Goal: Information Seeking & Learning: Learn about a topic

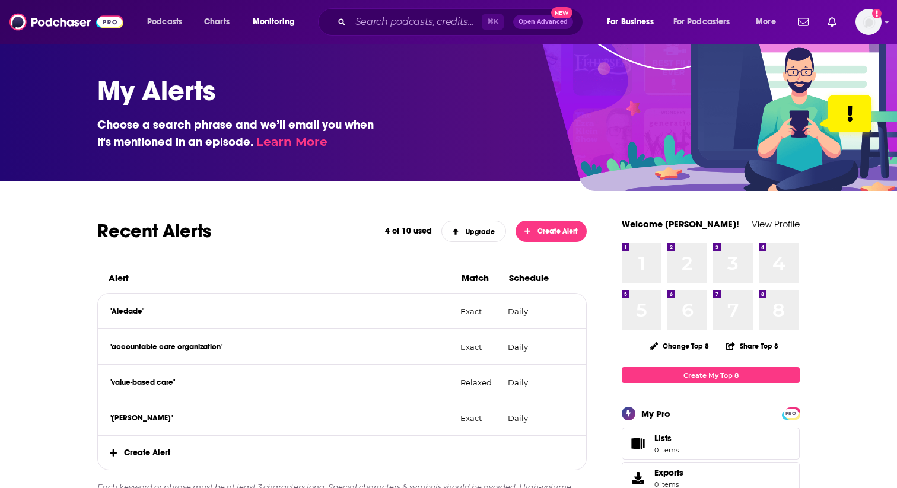
click at [480, 33] on div "⌘ K Open Advanced New" at bounding box center [450, 21] width 265 height 27
click at [456, 30] on input "Search podcasts, credits, & more..." at bounding box center [416, 21] width 131 height 19
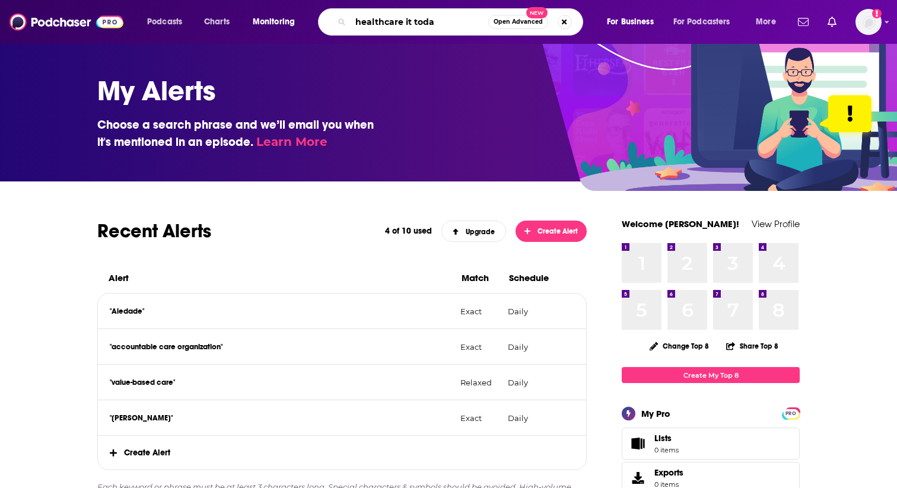
type input "healthcare it [DATE]"
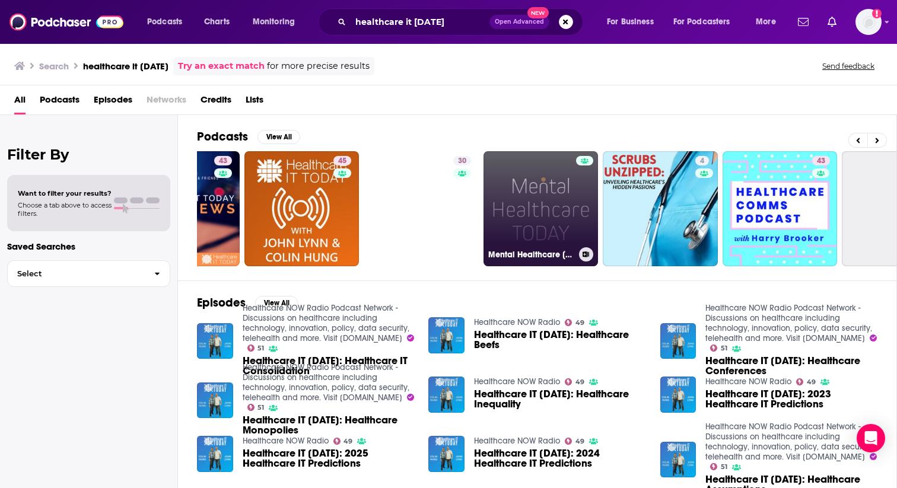
scroll to position [0, 82]
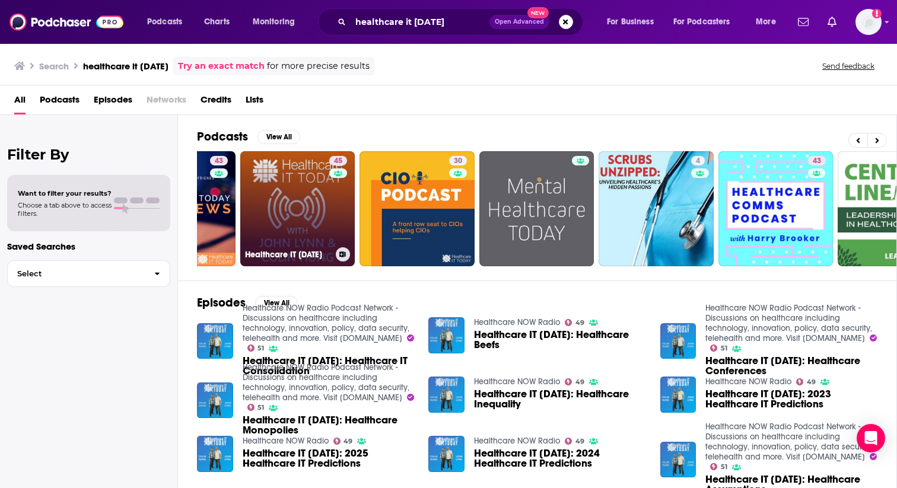
click at [311, 208] on link "45 Healthcare IT [DATE]" at bounding box center [297, 208] width 115 height 115
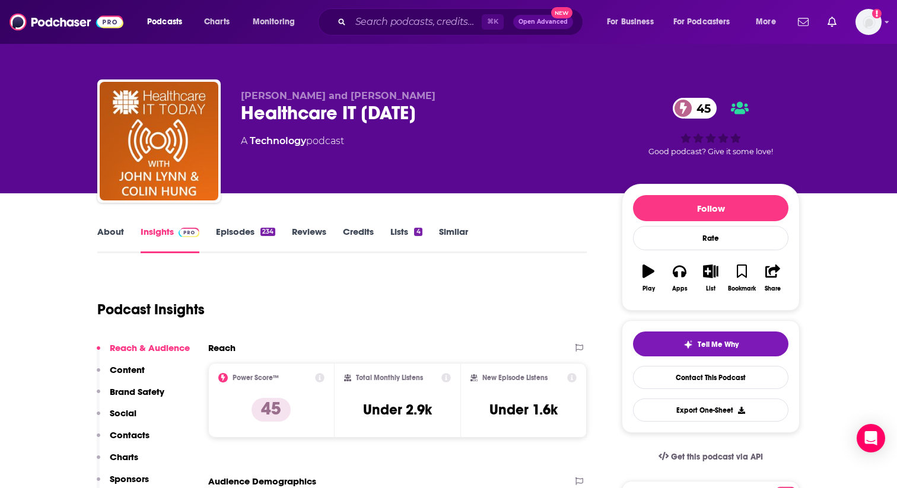
click at [115, 236] on link "About" at bounding box center [110, 239] width 27 height 27
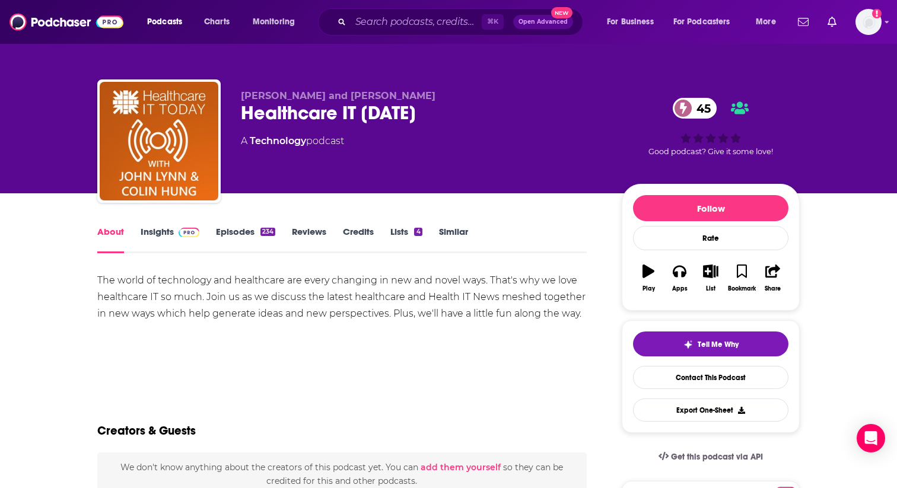
click at [251, 245] on link "Episodes 234" at bounding box center [245, 239] width 59 height 27
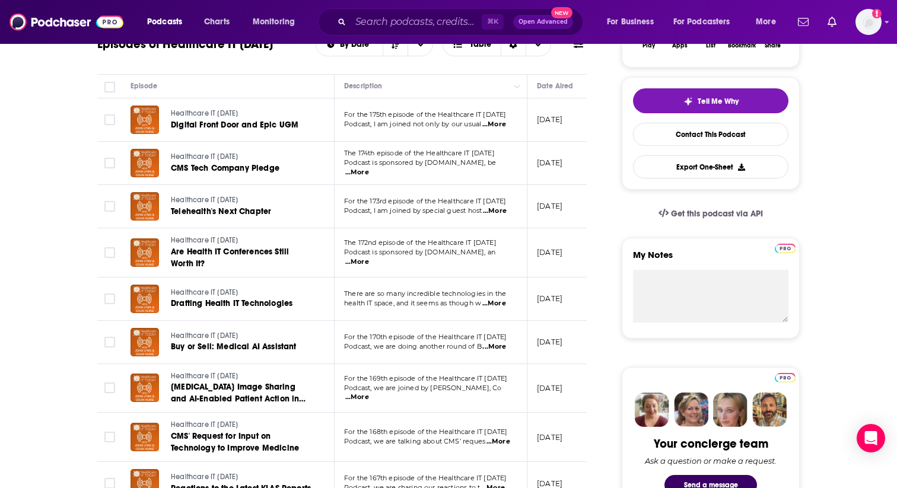
scroll to position [241, 0]
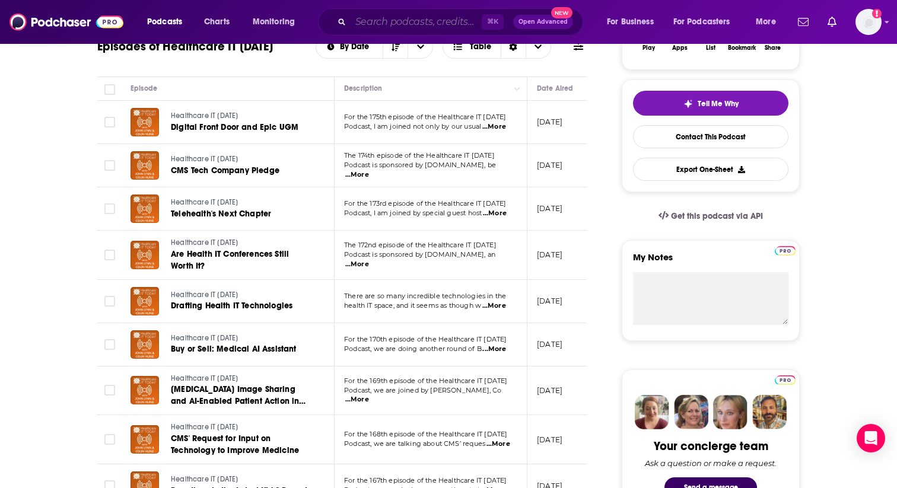
click at [399, 21] on input "Search podcasts, credits, & more..." at bounding box center [416, 21] width 131 height 19
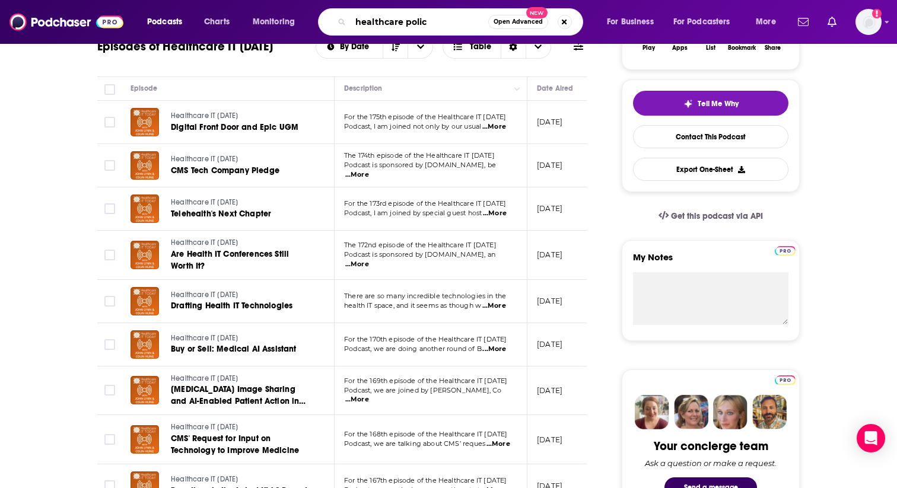
type input "healthcare policy"
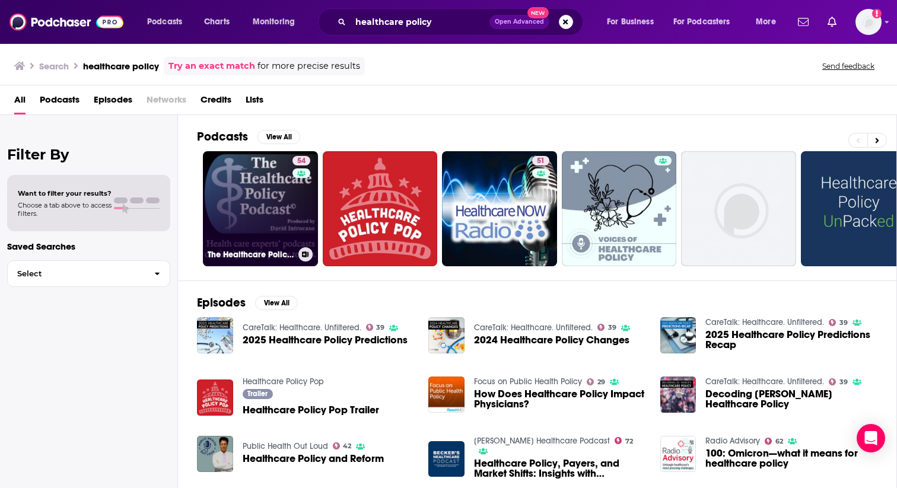
click at [261, 207] on link "54 The Healthcare Policy Podcast ® Produced by [PERSON_NAME]" at bounding box center [260, 208] width 115 height 115
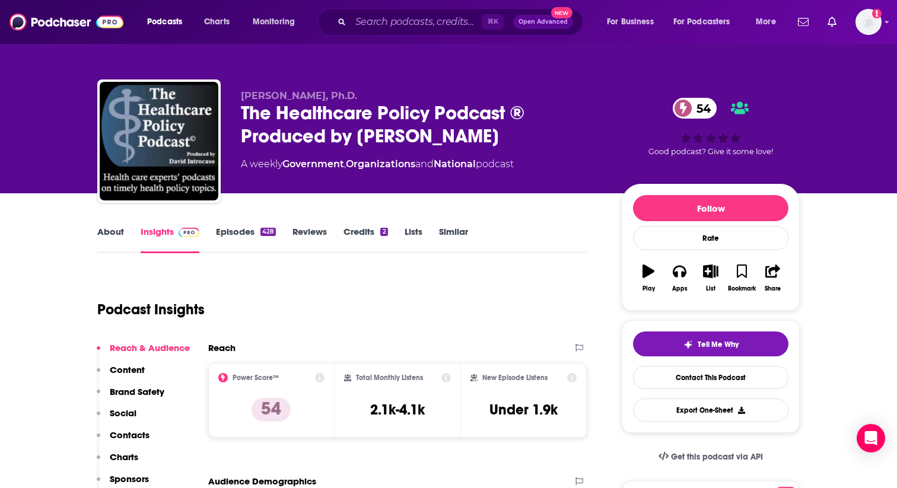
click at [249, 230] on link "Episodes 428" at bounding box center [246, 239] width 60 height 27
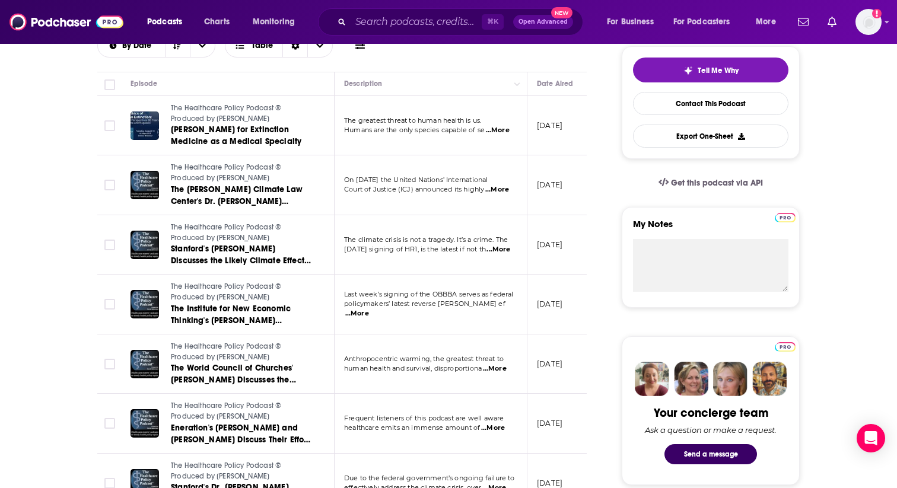
scroll to position [279, 0]
